Goal: Navigation & Orientation: Find specific page/section

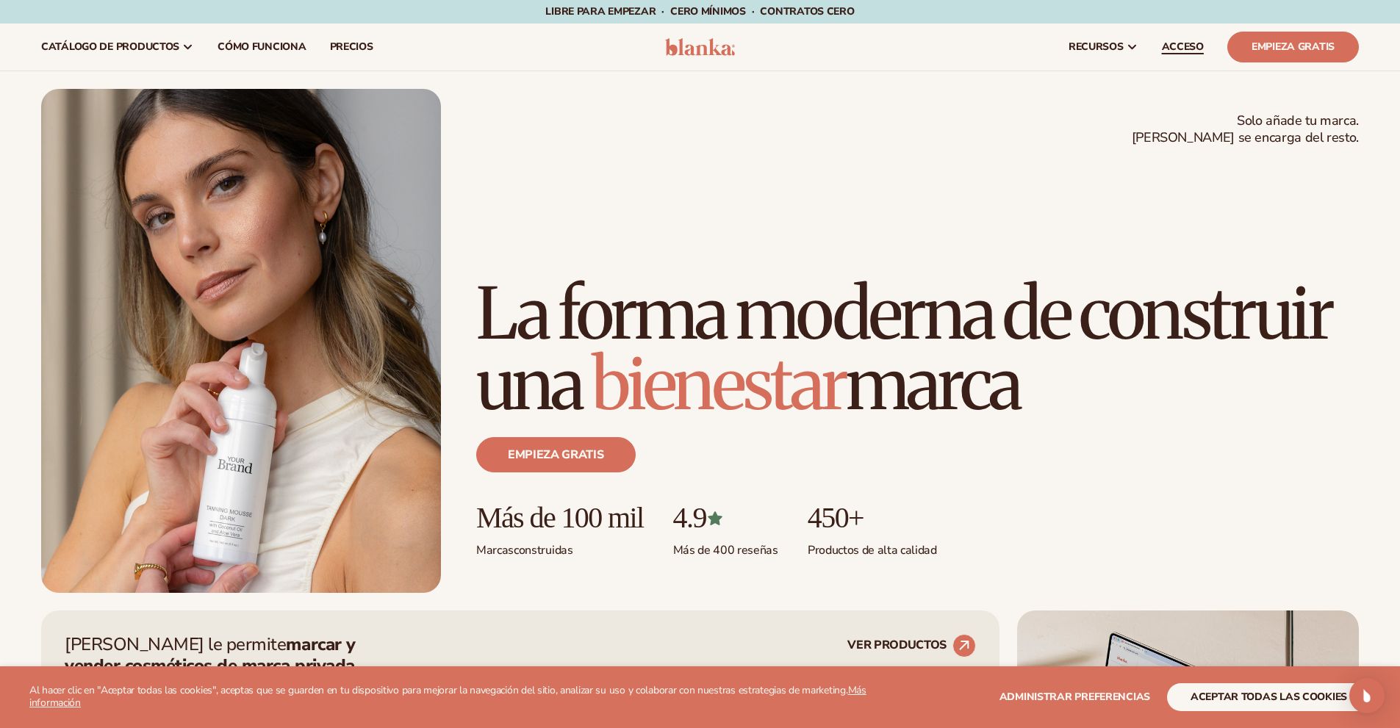
click at [1181, 44] on font "ACCESO" at bounding box center [1183, 47] width 42 height 14
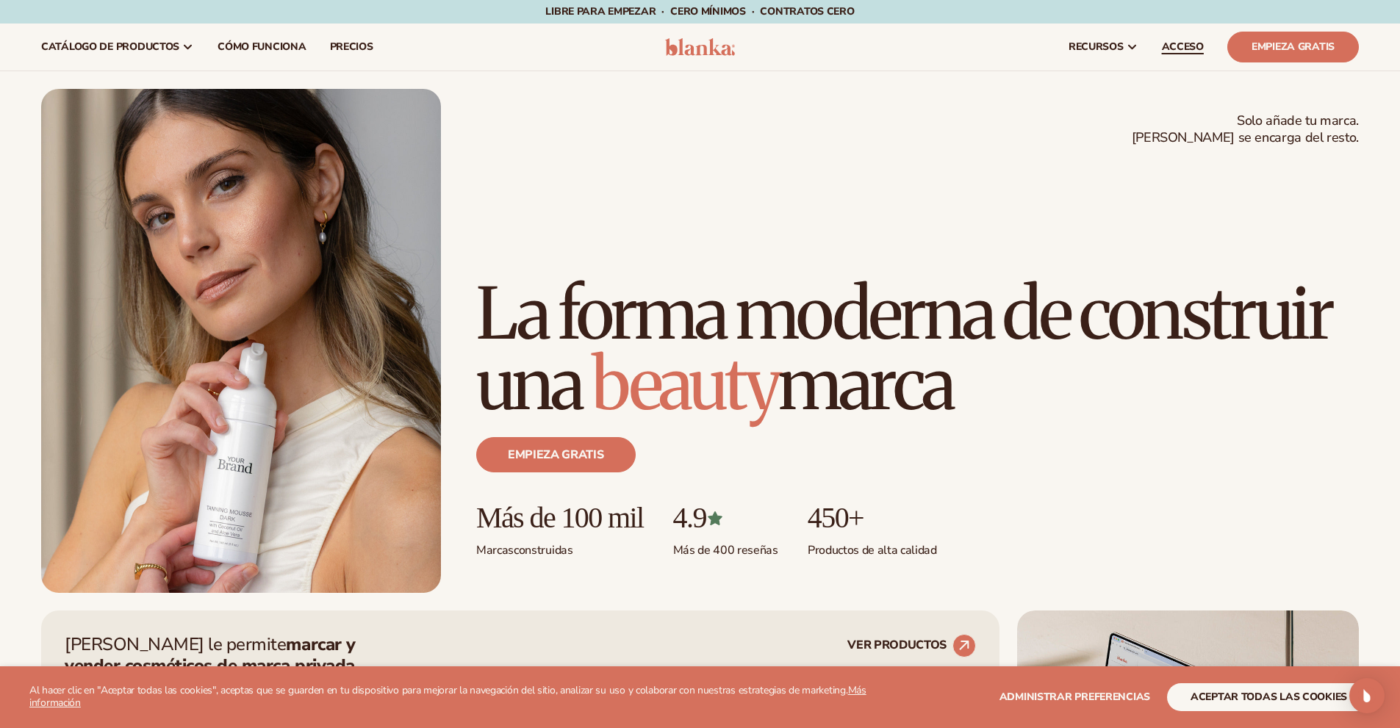
click at [1199, 50] on font "ACCESO" at bounding box center [1183, 47] width 42 height 14
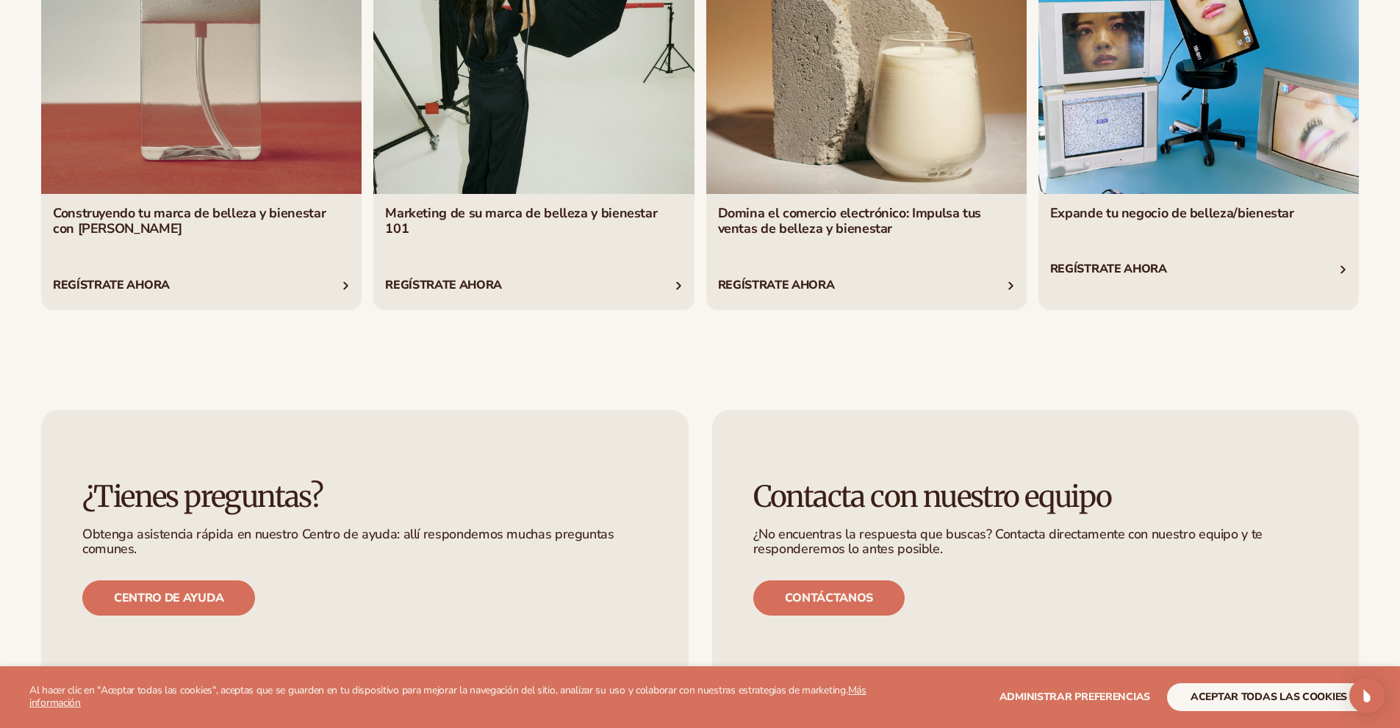
scroll to position [3154, 0]
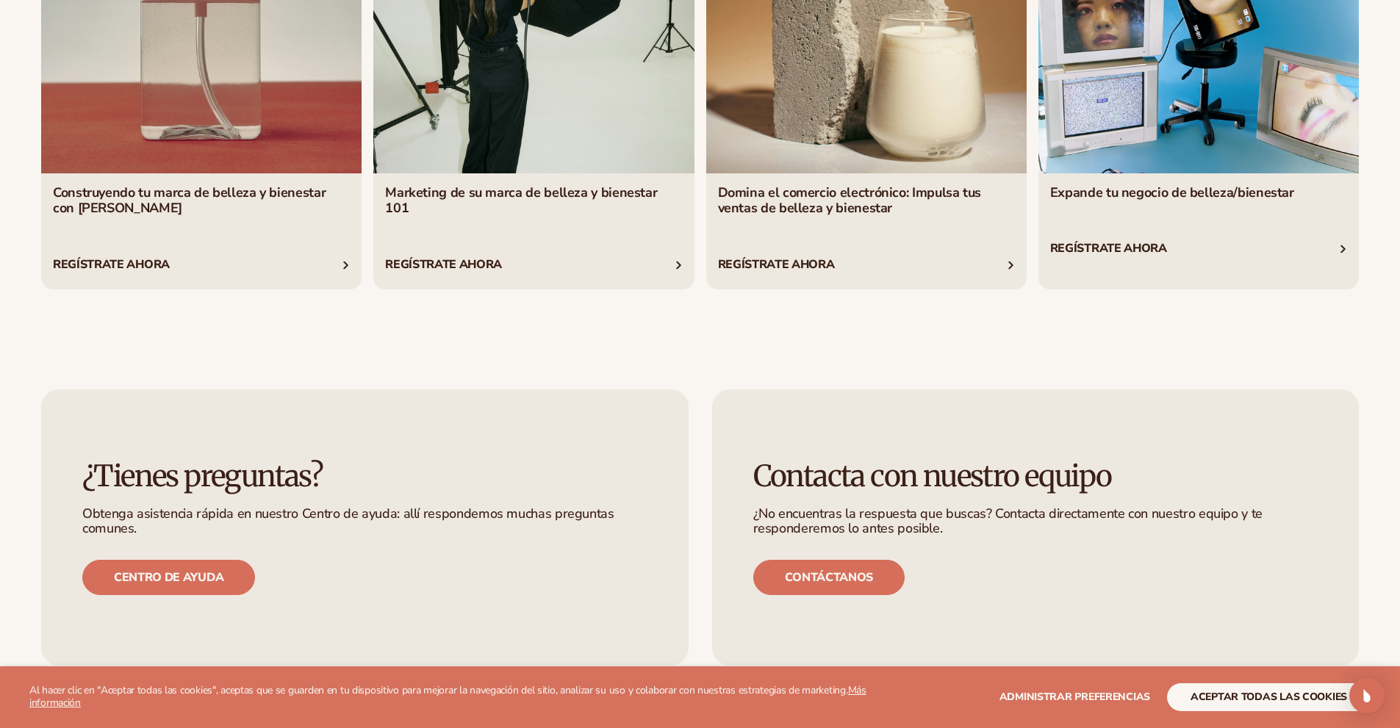
click at [528, 183] on link "2 / 4" at bounding box center [533, 81] width 320 height 417
